Goal: Use online tool/utility: Utilize a website feature to perform a specific function

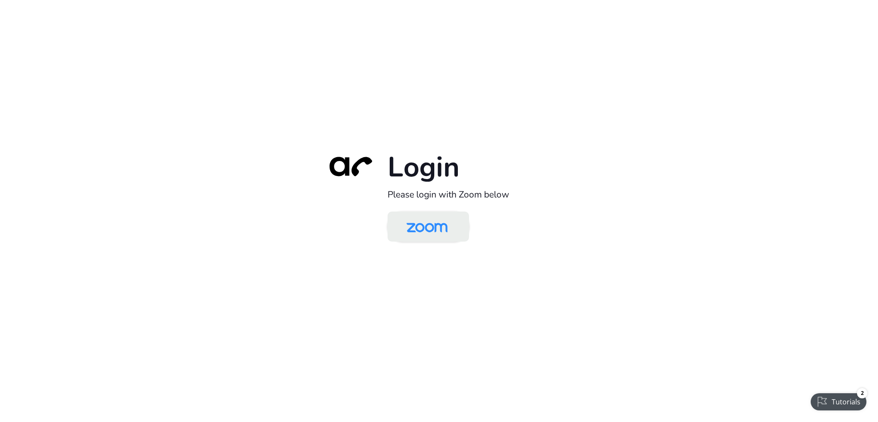
click at [422, 223] on img at bounding box center [427, 227] width 59 height 28
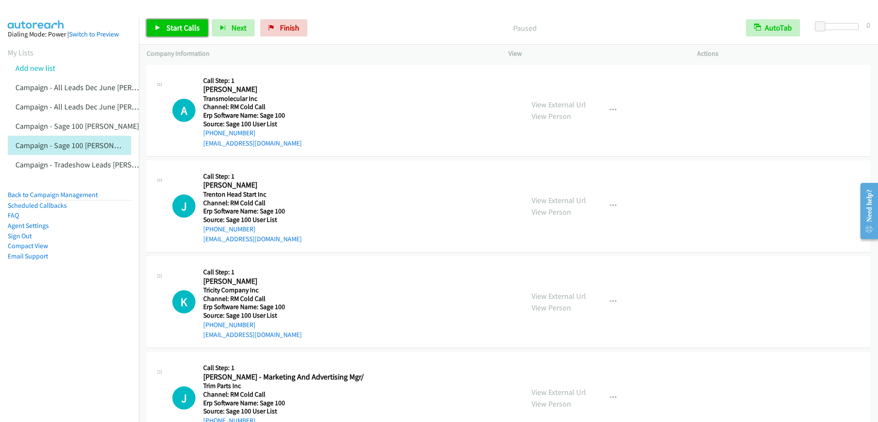
click at [177, 31] on span "Start Calls" at bounding box center [182, 28] width 33 height 10
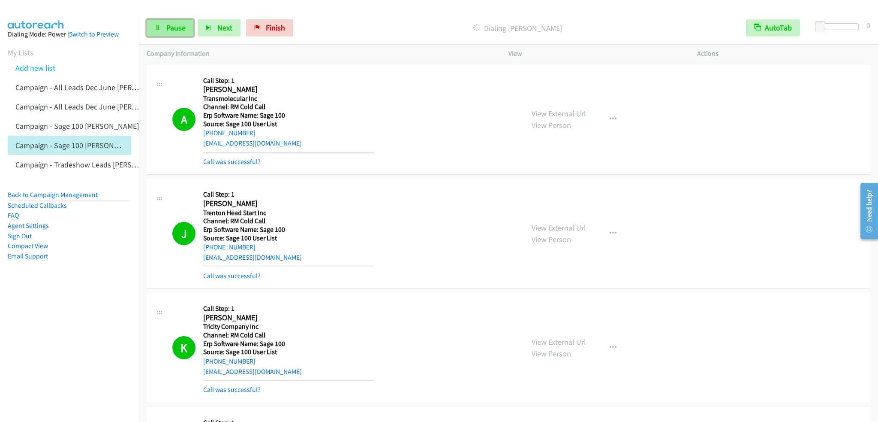
click at [158, 21] on link "Pause" at bounding box center [170, 27] width 47 height 17
click at [156, 25] on icon at bounding box center [158, 28] width 6 height 6
click at [182, 31] on span "Pause" at bounding box center [175, 28] width 19 height 10
click at [161, 26] on link "Start Calls" at bounding box center [177, 27] width 61 height 17
drag, startPoint x: 172, startPoint y: 27, endPoint x: 166, endPoint y: 4, distance: 23.8
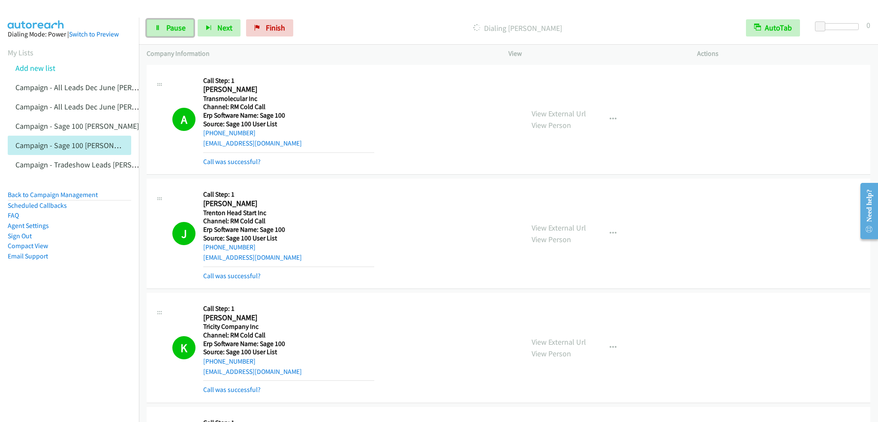
click at [172, 26] on span "Pause" at bounding box center [175, 28] width 19 height 10
click at [184, 31] on span "Start Calls" at bounding box center [182, 28] width 33 height 10
click at [172, 28] on span "Pause" at bounding box center [175, 28] width 19 height 10
click at [168, 29] on span "Start Calls" at bounding box center [182, 28] width 33 height 10
click at [169, 30] on span "Pause" at bounding box center [175, 28] width 19 height 10
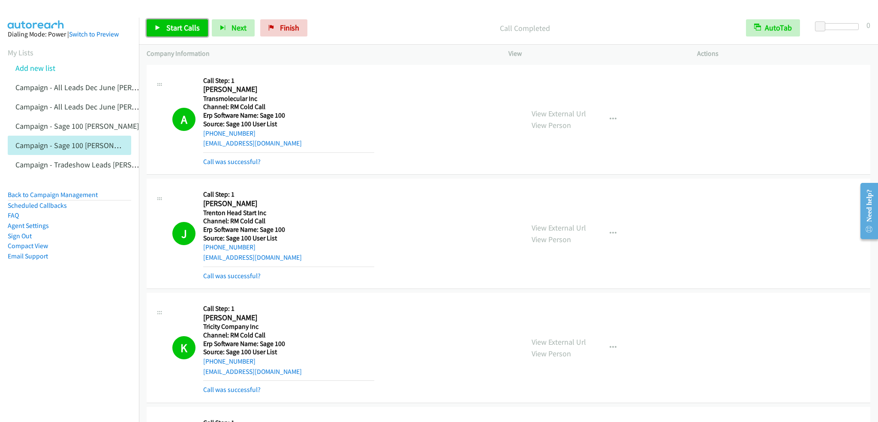
click at [173, 22] on link "Start Calls" at bounding box center [177, 27] width 61 height 17
